Goal: Task Accomplishment & Management: Manage account settings

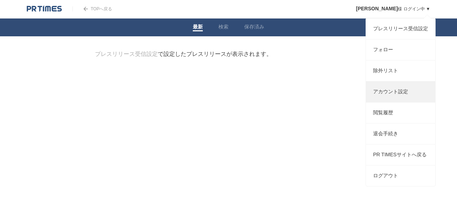
click at [392, 102] on link "アカウント設定" at bounding box center [400, 92] width 69 height 21
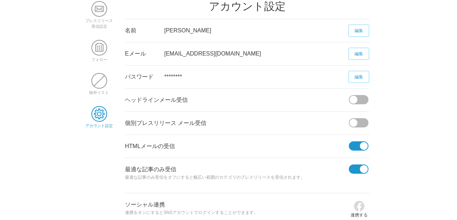
scroll to position [50, 0]
click at [353, 145] on span at bounding box center [356, 145] width 15 height 9
click at [0, 0] on input "checkbox" at bounding box center [0, 0] width 0 height 0
click at [354, 171] on span at bounding box center [356, 168] width 15 height 9
click at [0, 0] on input "checkbox" at bounding box center [0, 0] width 0 height 0
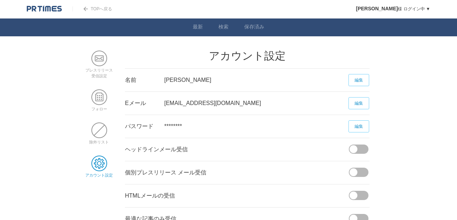
scroll to position [0, 0]
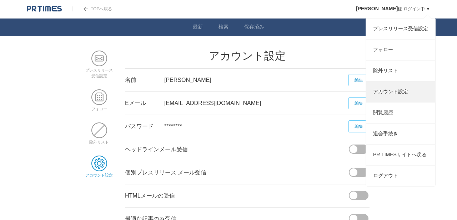
click at [389, 93] on link "アカウント設定" at bounding box center [400, 92] width 69 height 21
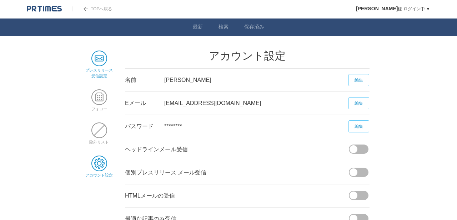
click at [100, 63] on span at bounding box center [99, 59] width 16 height 16
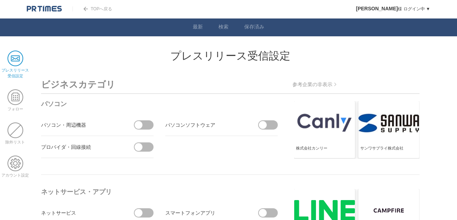
click at [88, 9] on link "TOPへ戻る" at bounding box center [92, 8] width 40 height 5
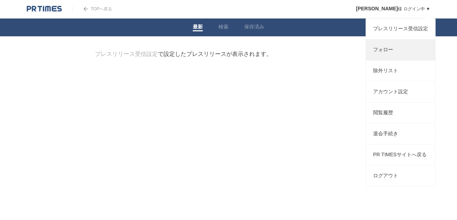
click at [389, 52] on link "フォロー" at bounding box center [400, 50] width 69 height 21
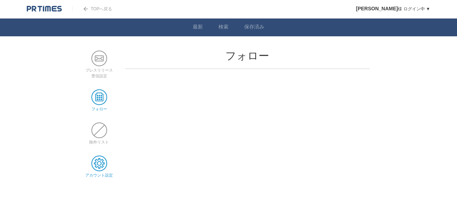
click at [102, 172] on span at bounding box center [99, 164] width 16 height 16
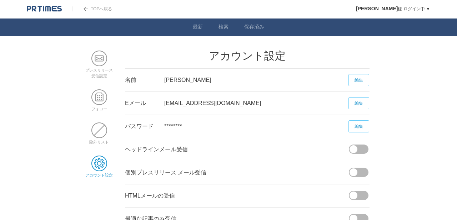
click at [361, 73] on div "編集" at bounding box center [359, 80] width 20 height 23
click at [354, 81] on link "編集" at bounding box center [358, 80] width 21 height 12
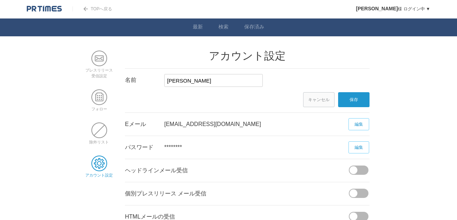
click at [98, 5] on div "TOPへ戻る" at bounding box center [92, 9] width 40 height 18
click at [98, 6] on link "TOPへ戻る" at bounding box center [92, 8] width 40 height 5
